Goal: Task Accomplishment & Management: Use online tool/utility

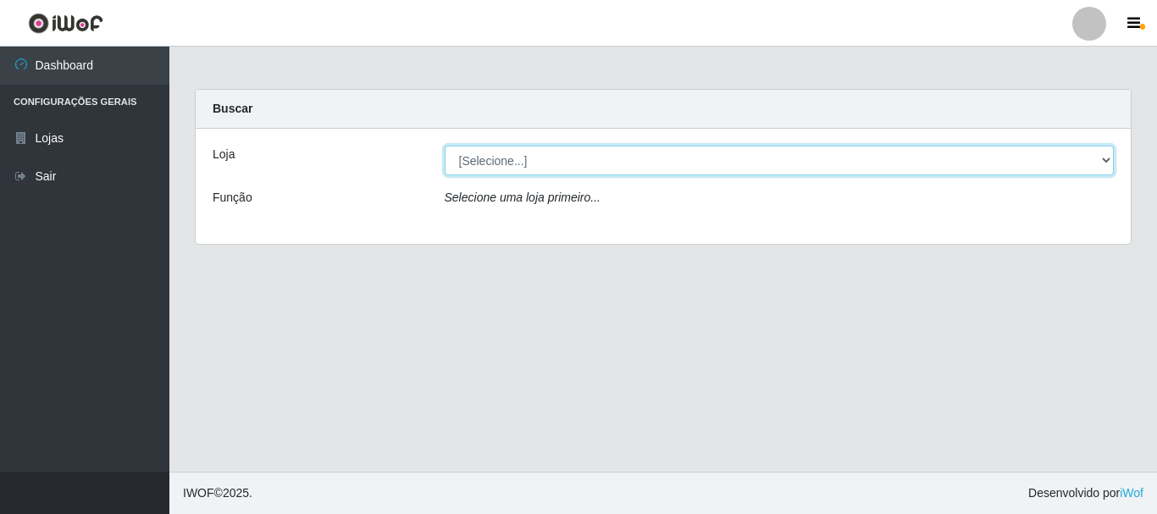
click at [1107, 156] on select "[Selecione...] Casatudo BR" at bounding box center [780, 161] width 670 height 30
select select "197"
click at [445, 146] on select "[Selecione...] Casatudo BR" at bounding box center [780, 161] width 670 height 30
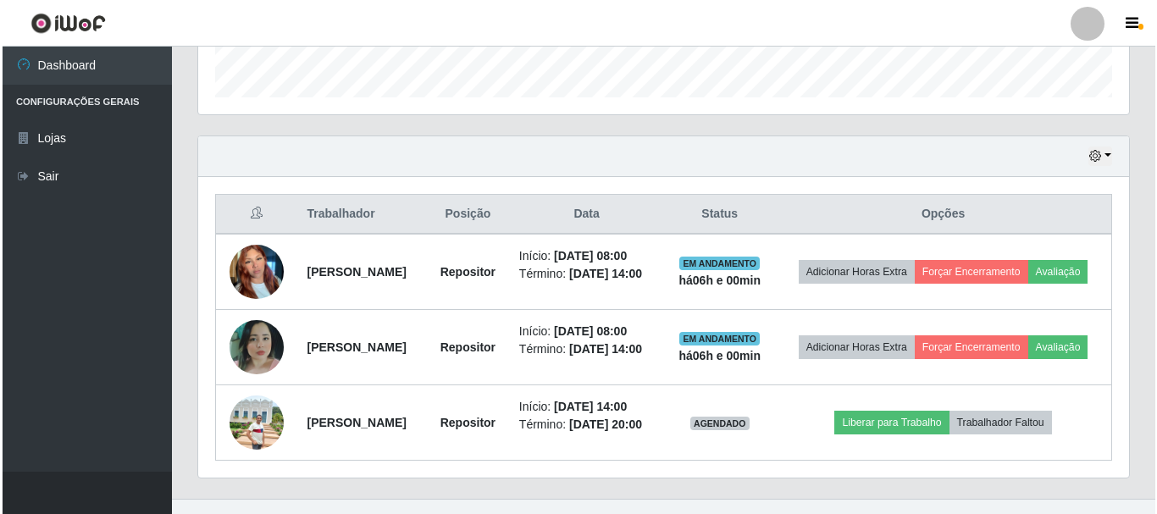
scroll to position [573, 0]
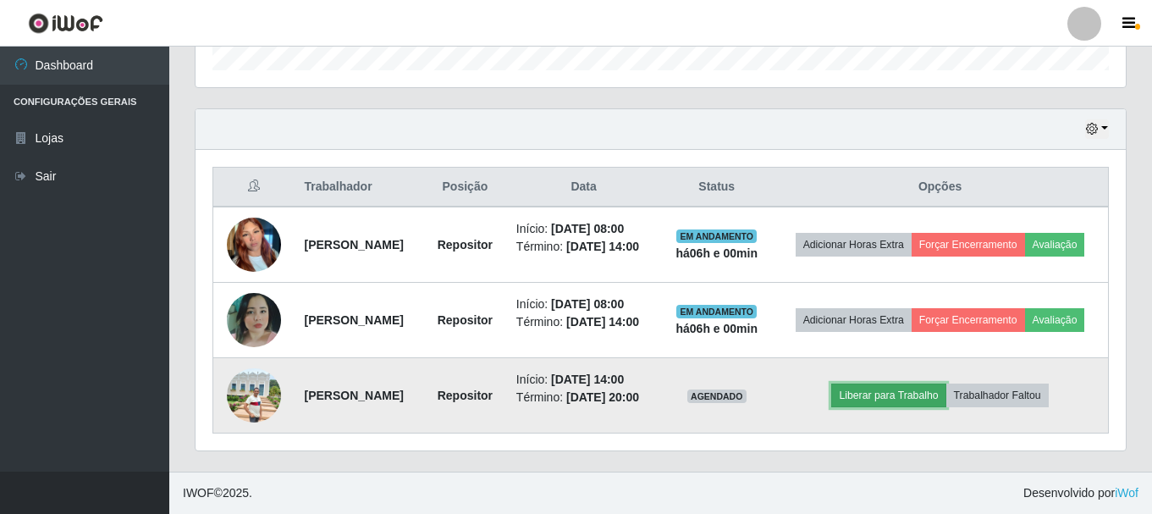
click at [897, 395] on button "Liberar para Trabalho" at bounding box center [888, 396] width 114 height 24
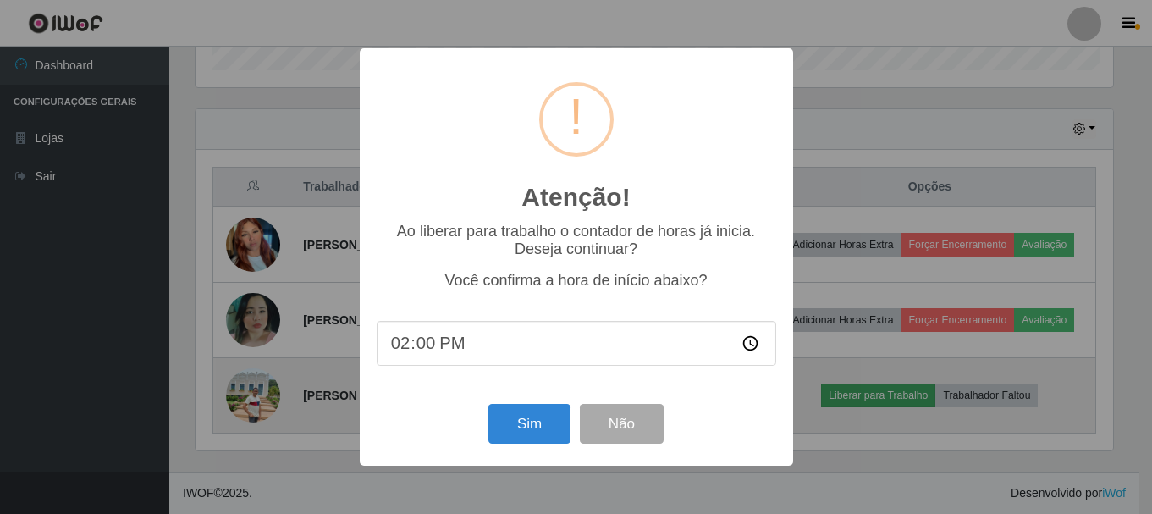
scroll to position [351, 922]
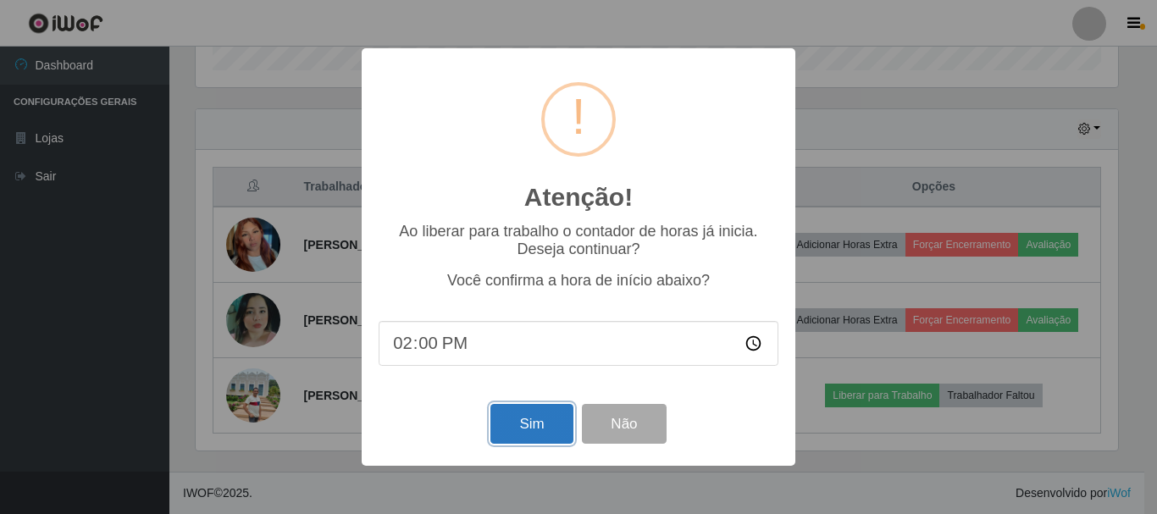
click at [543, 429] on button "Sim" at bounding box center [531, 424] width 82 height 40
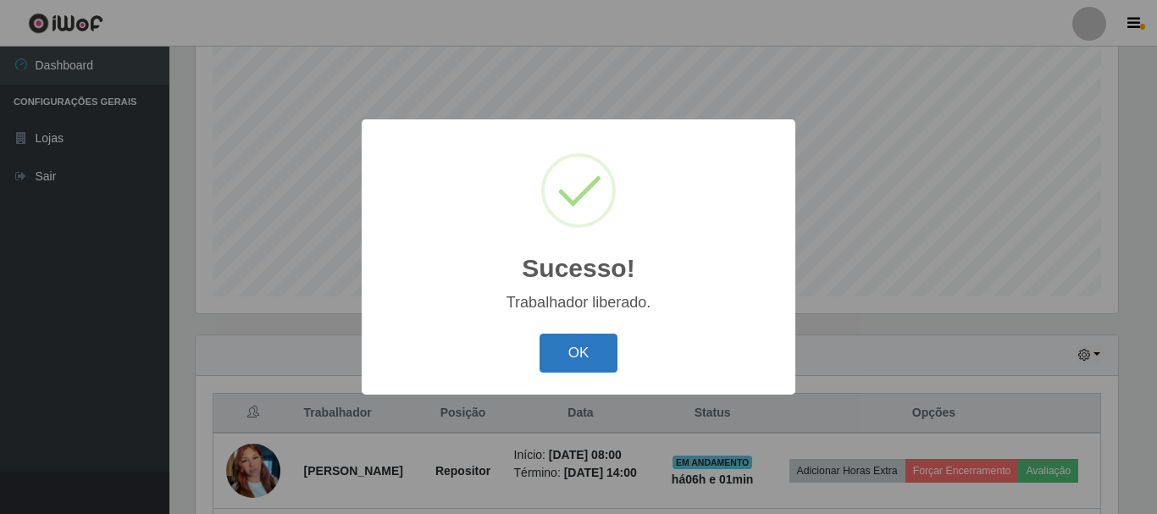
click at [587, 344] on button "OK" at bounding box center [578, 354] width 79 height 40
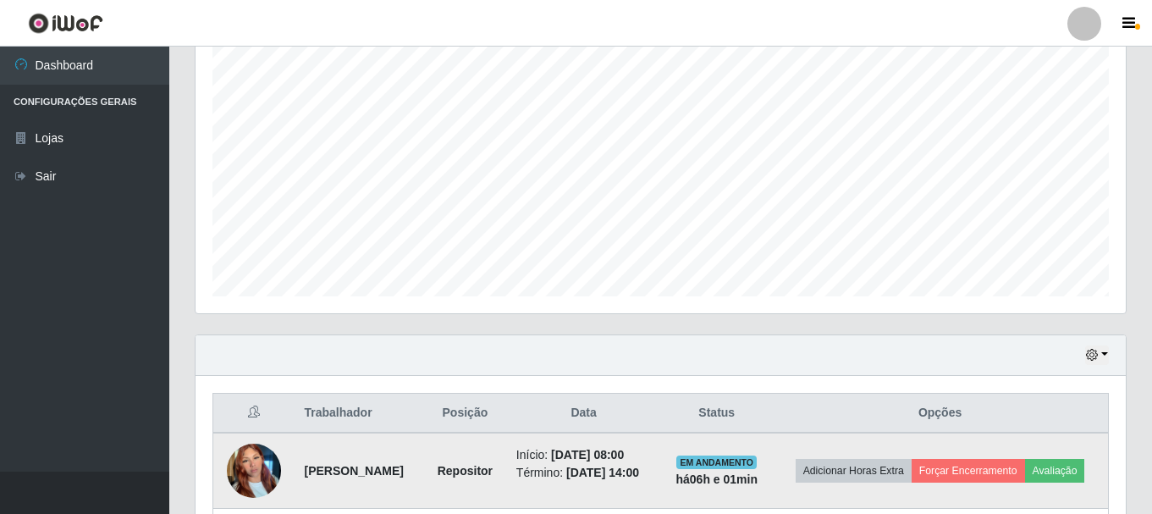
scroll to position [573, 0]
